Goal: Task Accomplishment & Management: Use online tool/utility

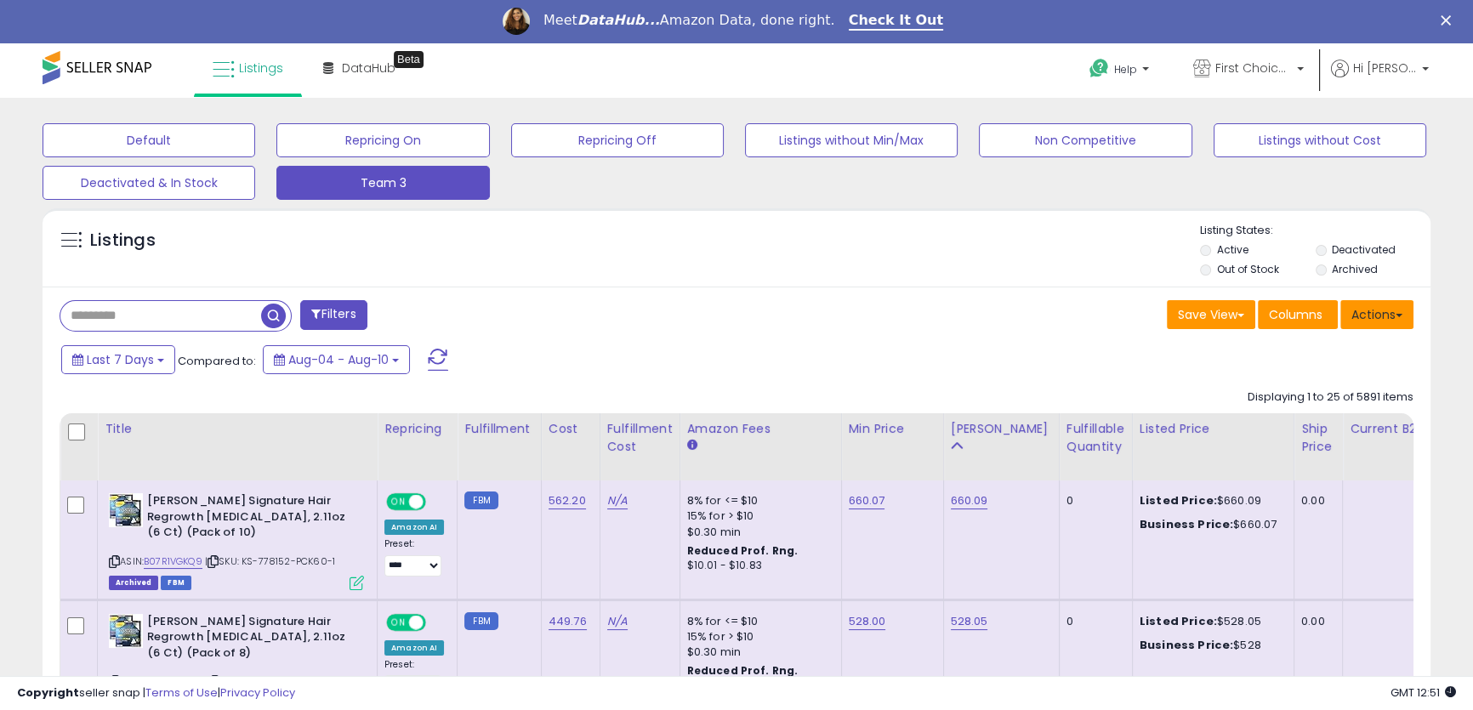
click at [1381, 315] on button "Actions" at bounding box center [1377, 314] width 73 height 29
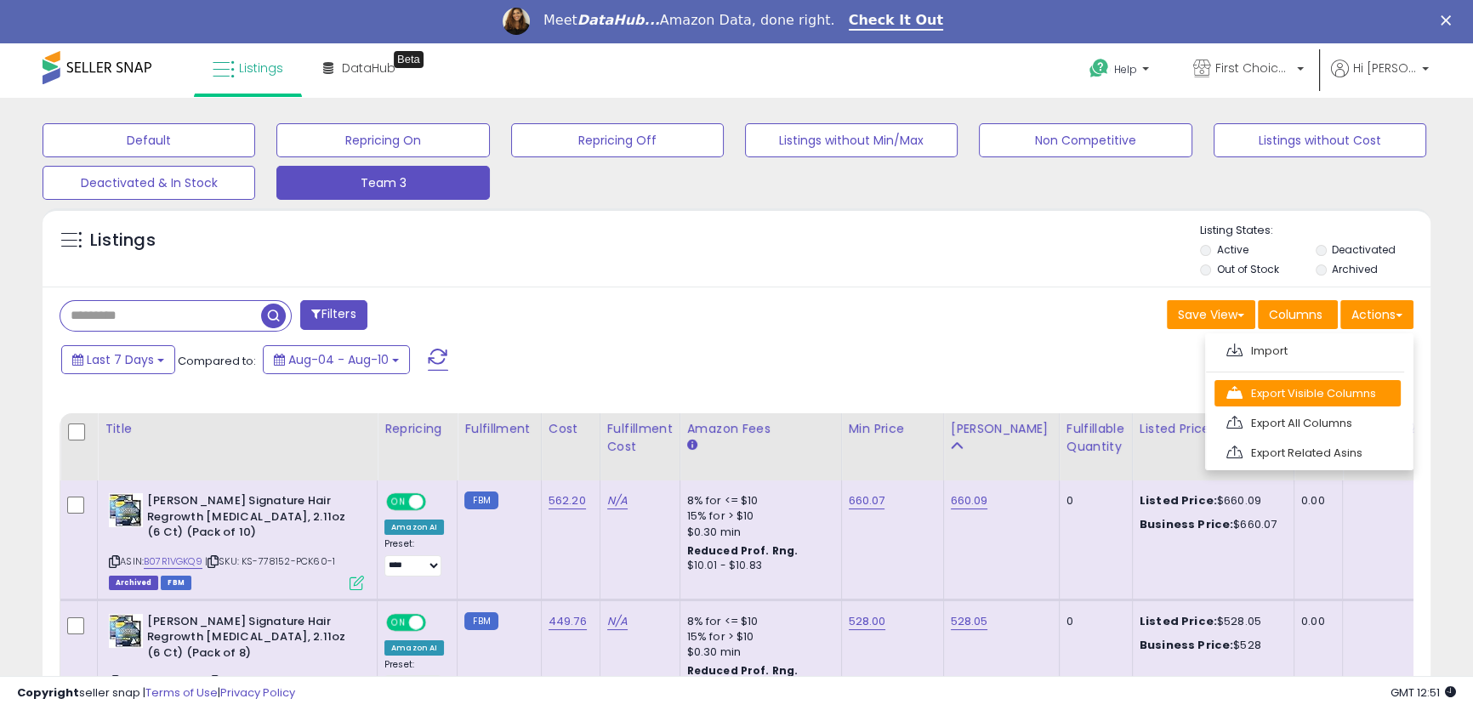
click at [1338, 394] on link "Export Visible Columns" at bounding box center [1308, 393] width 186 height 26
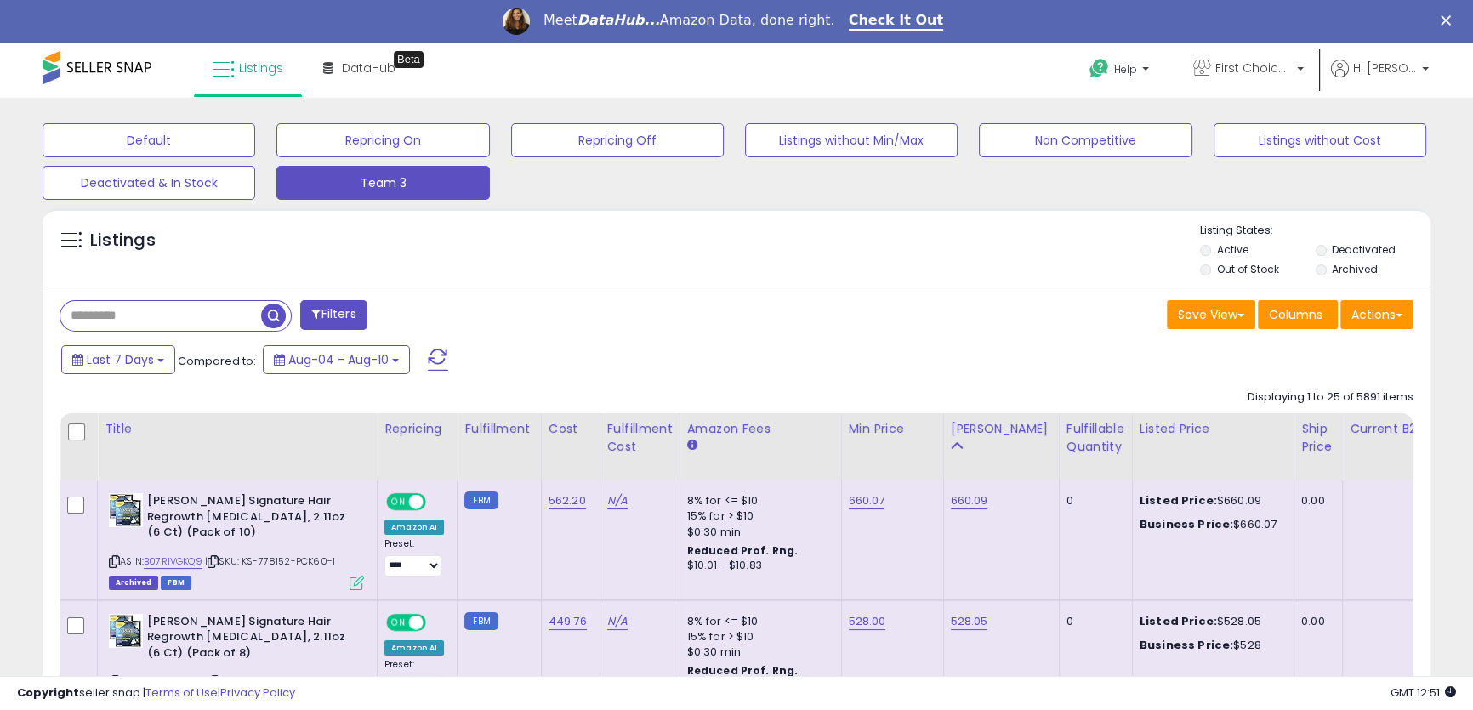
click at [948, 244] on div "Listings" at bounding box center [737, 252] width 1388 height 58
click at [932, 328] on div "Save View Save As New View Update Current View Columns Actions Import Export Vi…" at bounding box center [1082, 316] width 690 height 33
click at [1366, 311] on button "Actions" at bounding box center [1377, 314] width 73 height 29
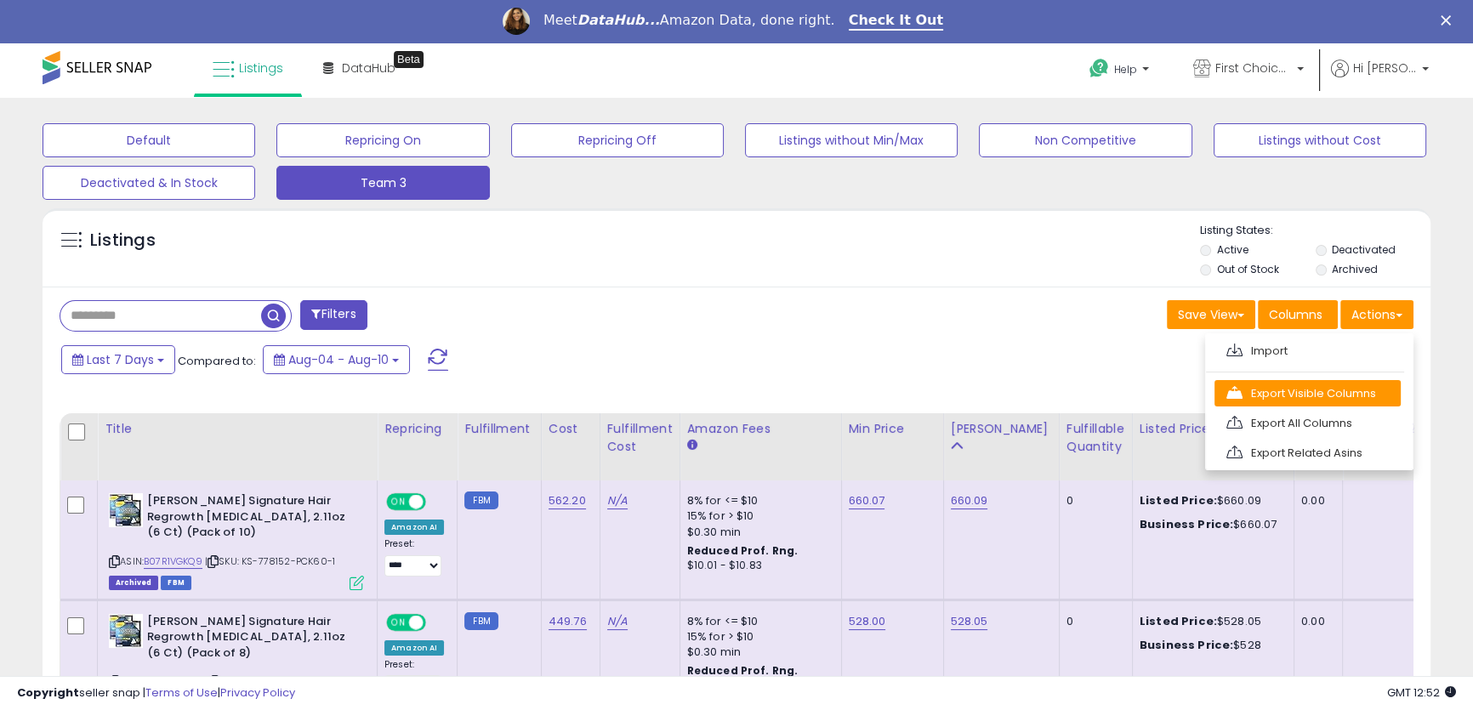
click at [1294, 390] on link "Export Visible Columns" at bounding box center [1308, 393] width 186 height 26
